Goal: Find specific page/section: Find specific page/section

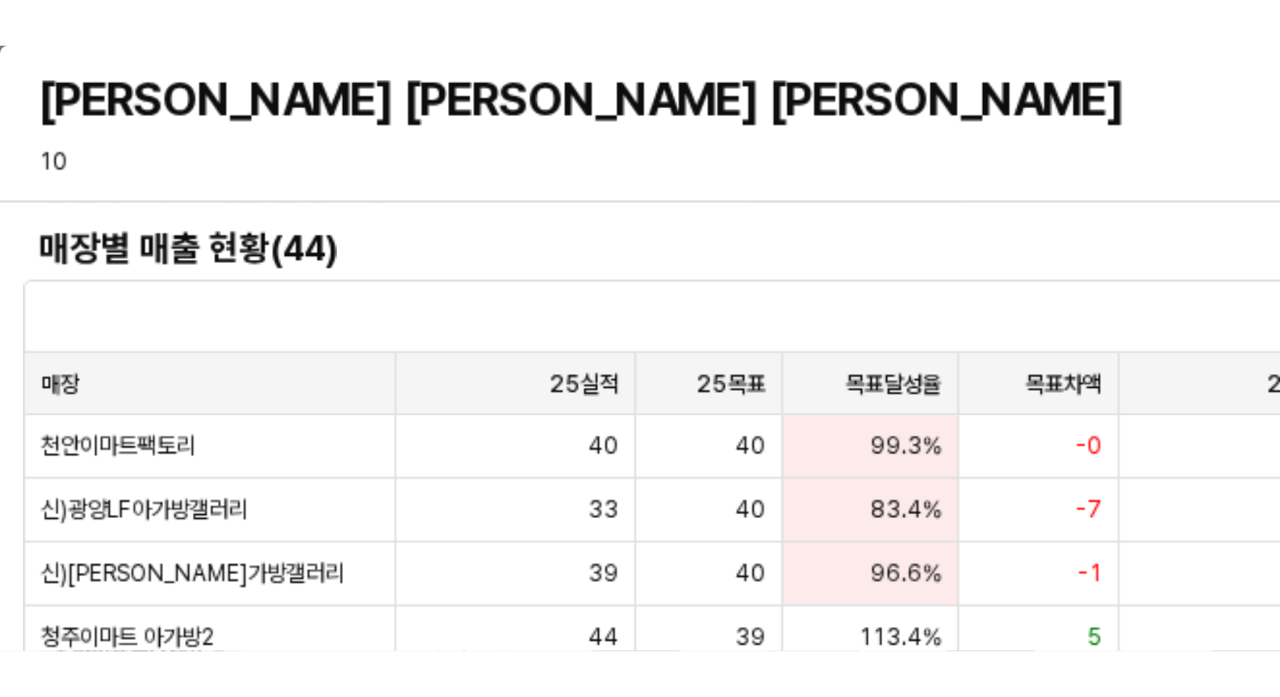
scroll to position [100, 0]
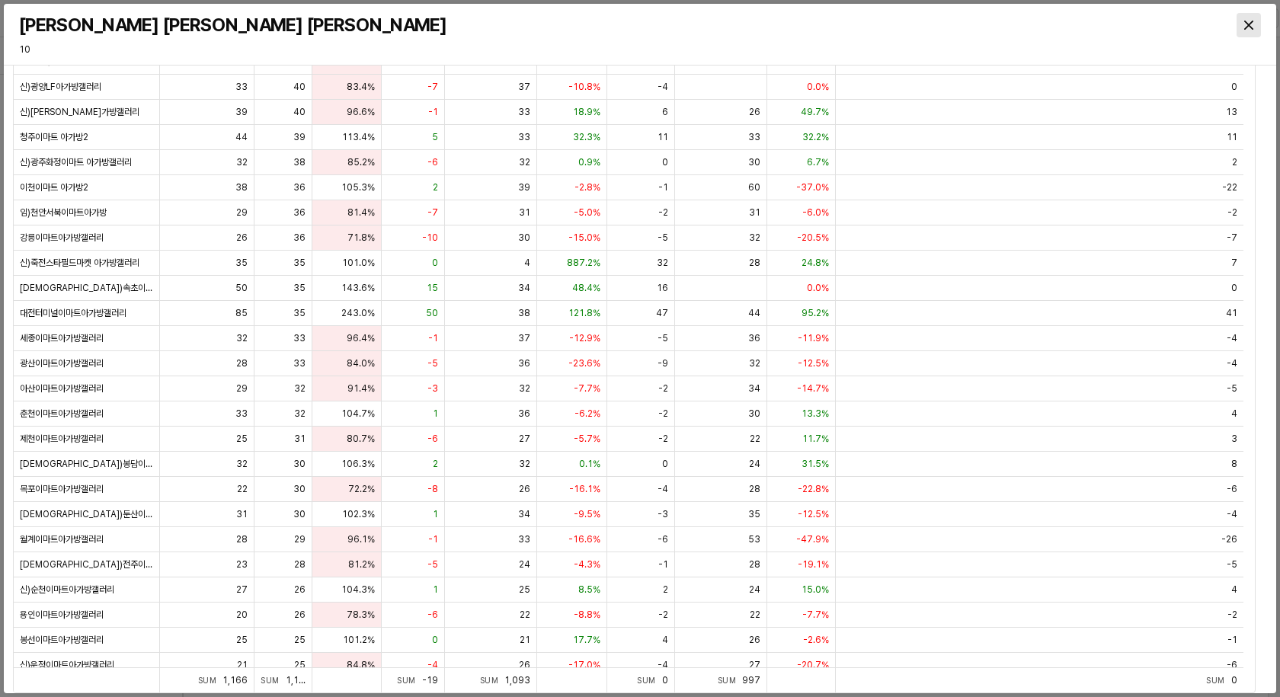
click at [1170, 18] on div "Close" at bounding box center [1249, 25] width 23 height 23
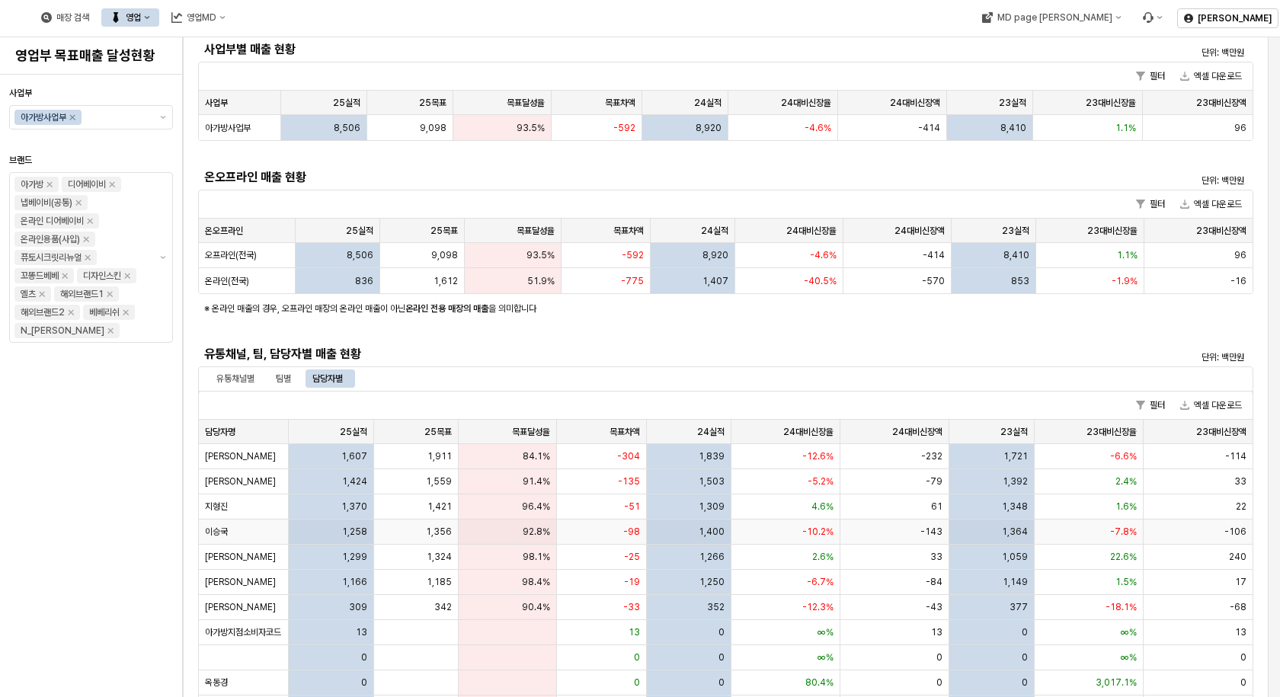
scroll to position [0, 0]
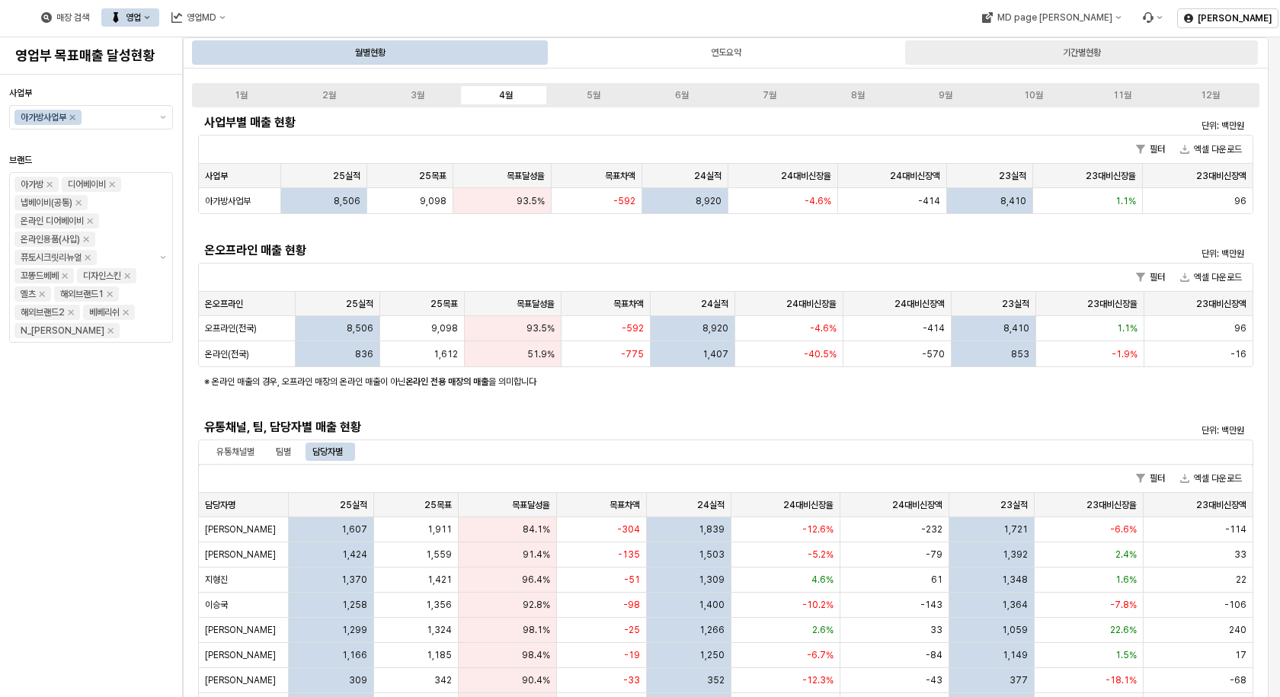
click at [1060, 57] on div "기간별현황" at bounding box center [1081, 52] width 353 height 24
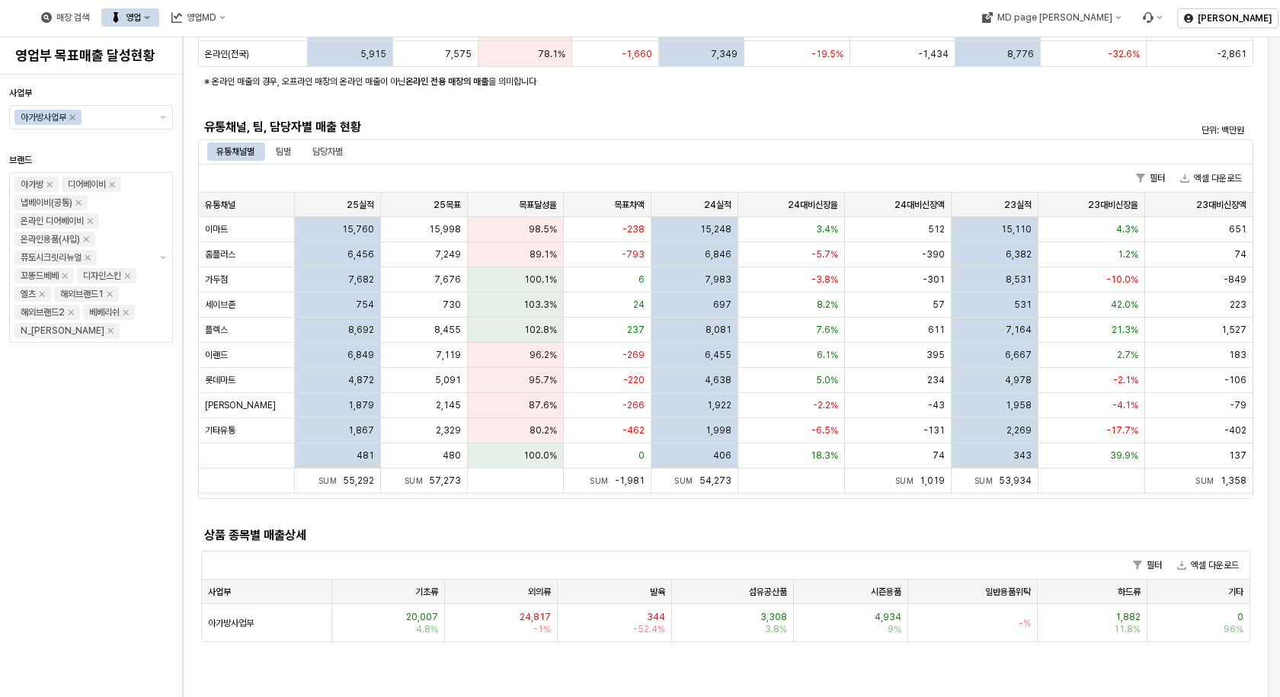
scroll to position [305, 0]
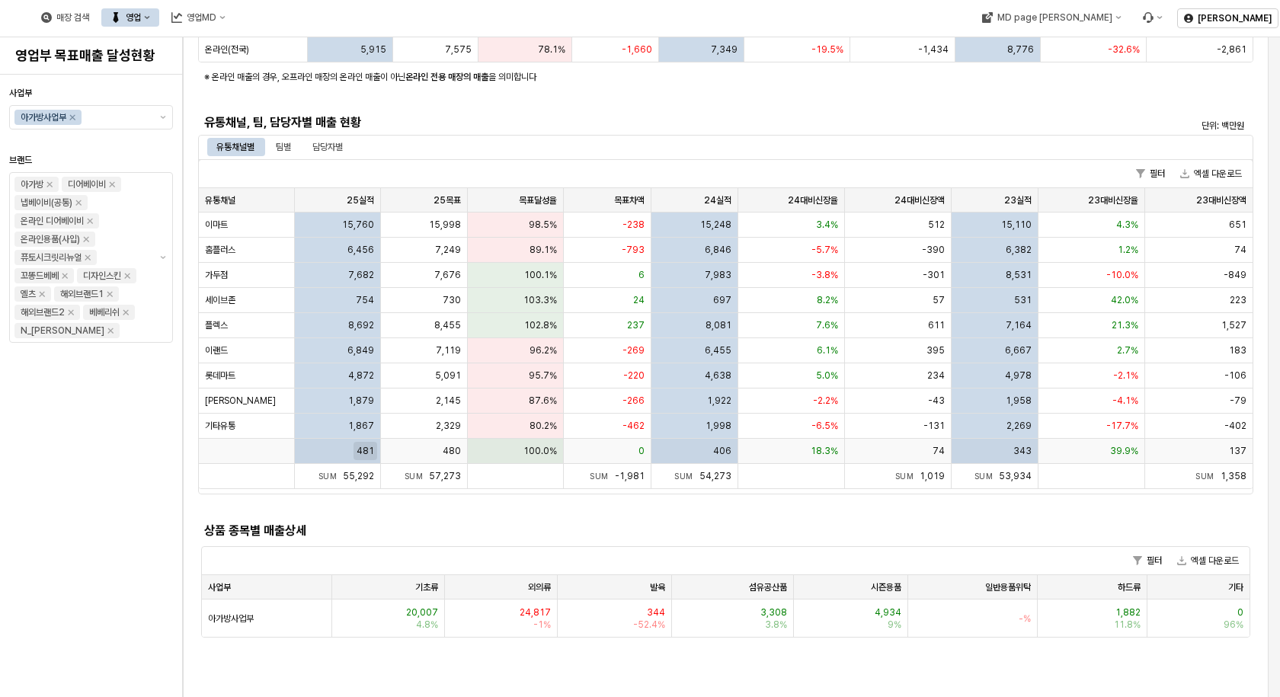
click at [360, 452] on span "481" at bounding box center [366, 451] width 18 height 12
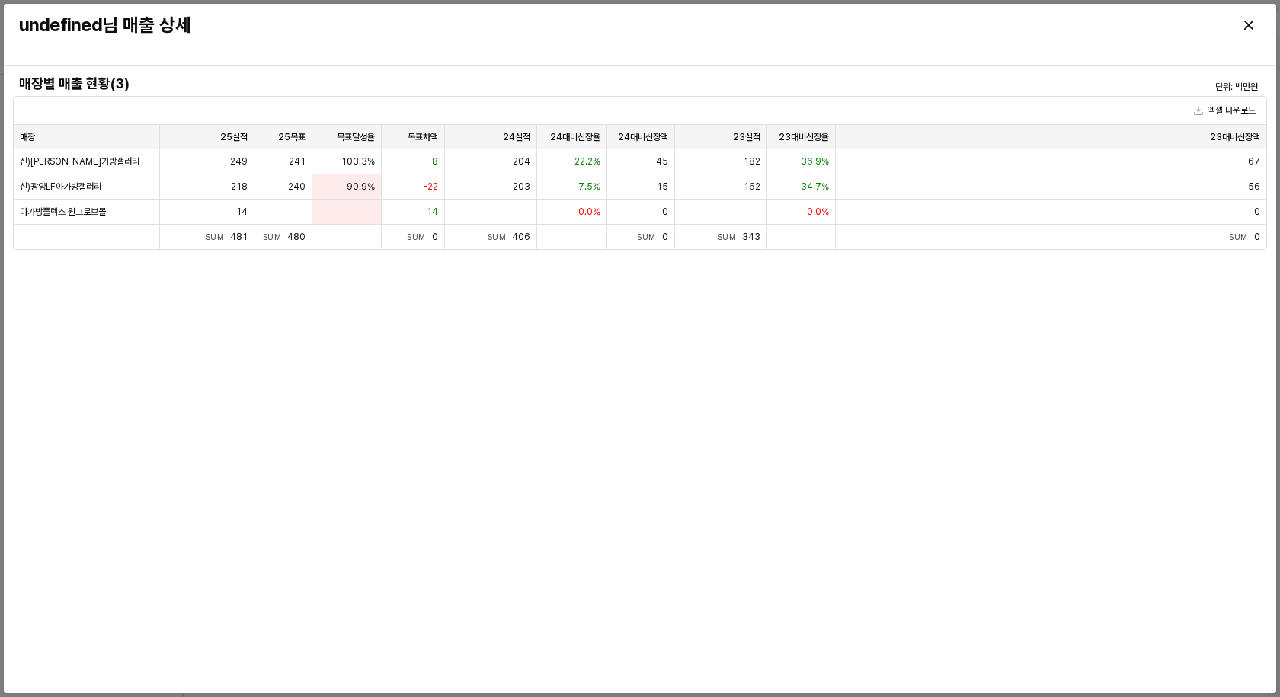
click at [1104, 386] on div "매장별 매출 현황(3) 단위: 백만원 엑셀 다운로드 매장 매장 25실적 25실적 25목표 25목표 목표달성율 목표달성율 목표차액 목표차액 24…" at bounding box center [640, 380] width 1254 height 616
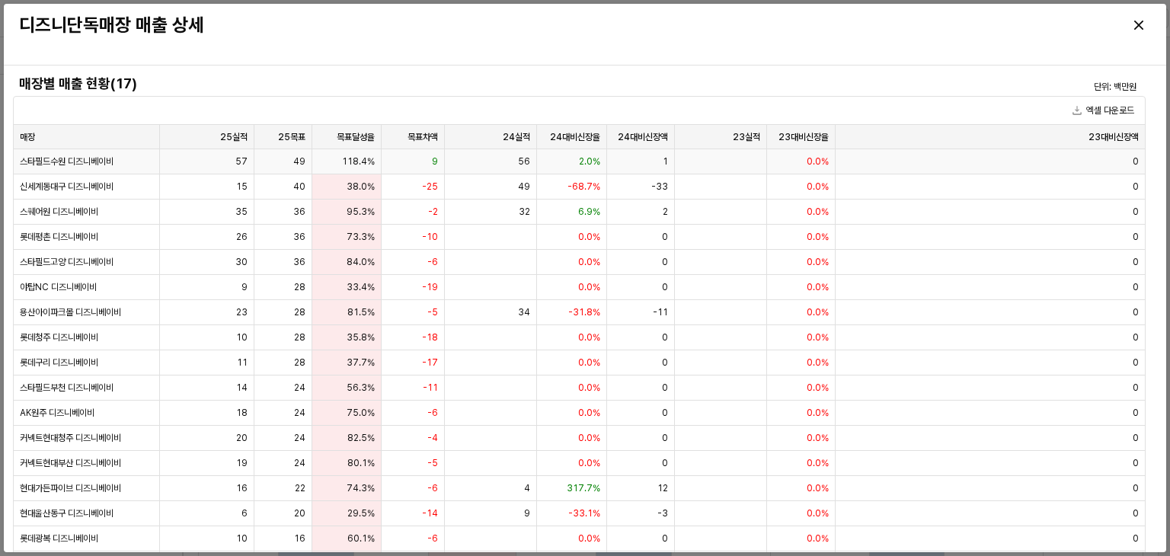
scroll to position [381, 0]
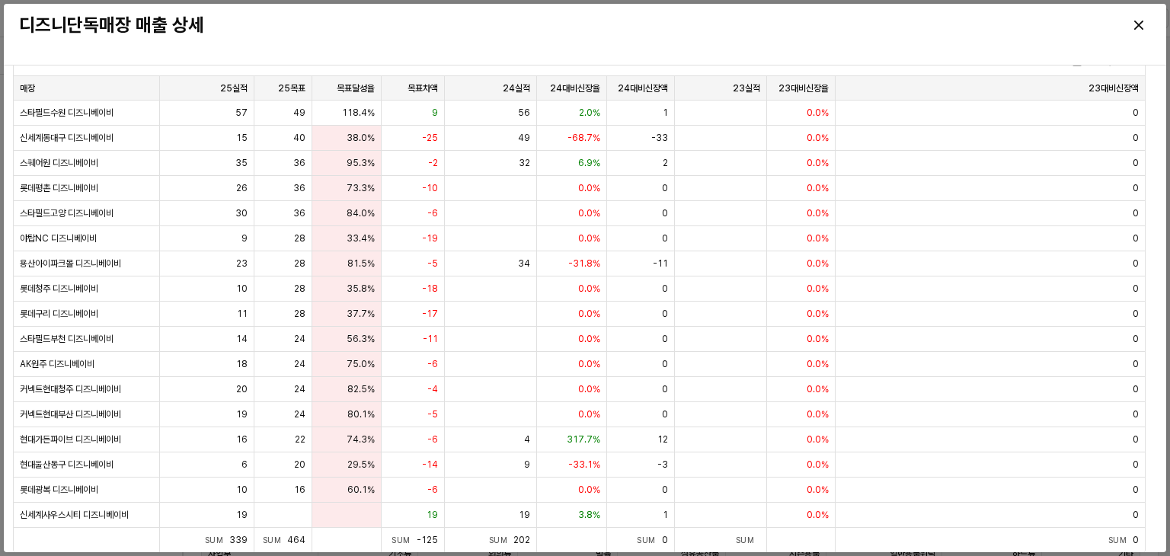
click at [661, 40] on div "디즈니단독매장 매출 상세" at bounding box center [585, 34] width 1145 height 49
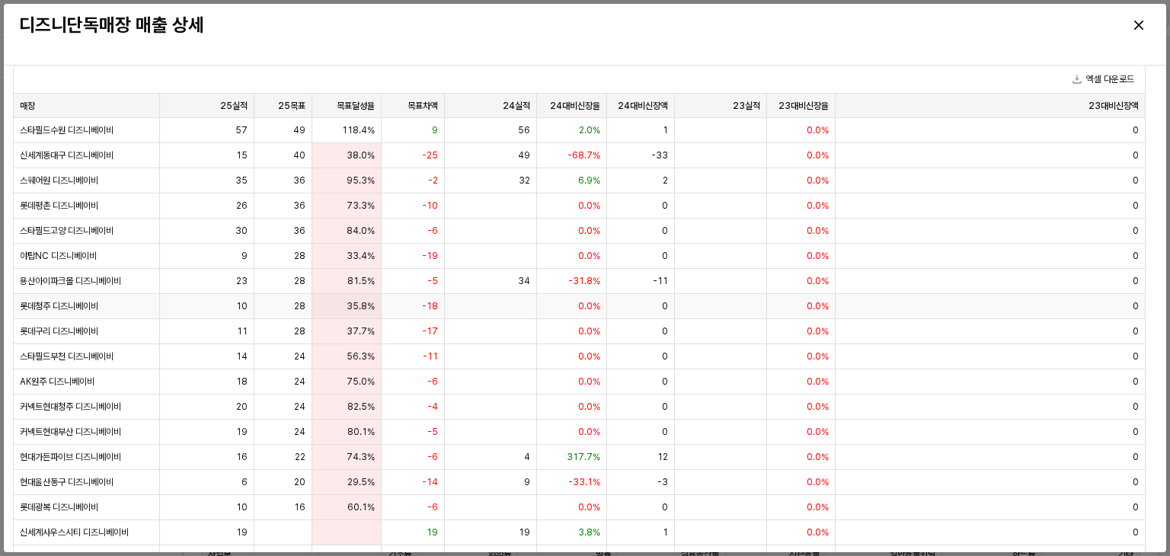
scroll to position [49, 0]
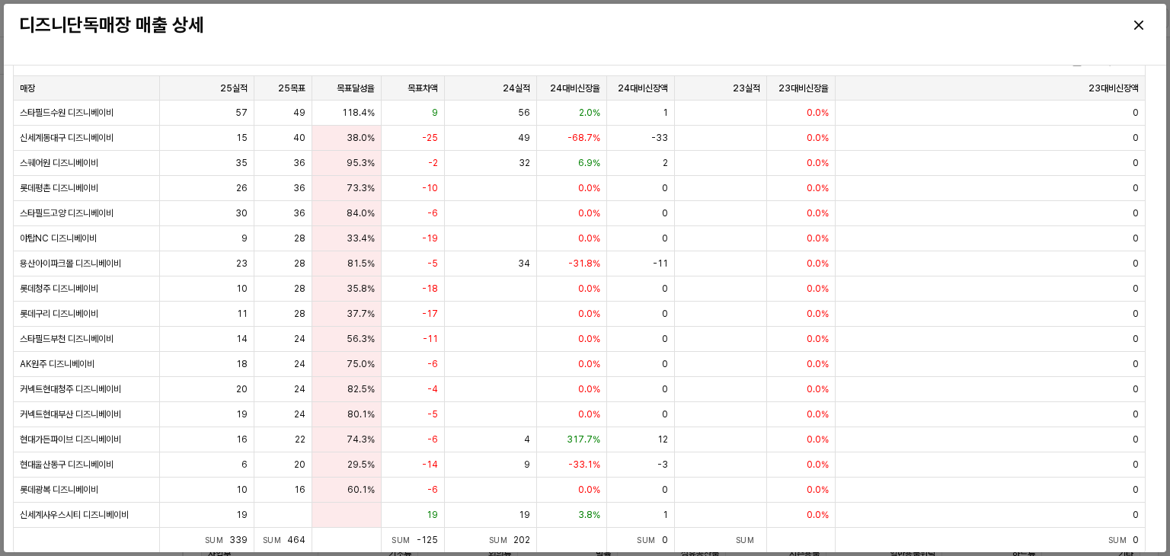
click at [300, 54] on div "디즈니단독매장 매출 상세" at bounding box center [585, 34] width 1145 height 49
